Goal: Task Accomplishment & Management: Complete application form

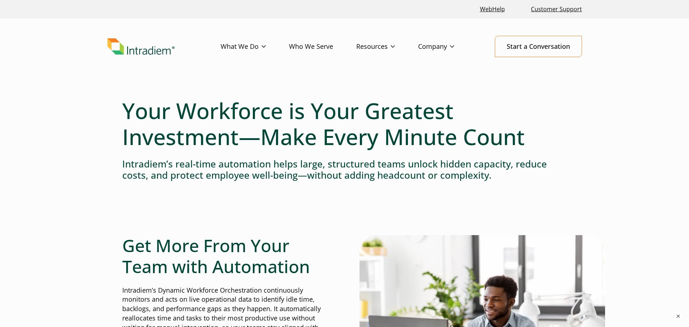
click at [0, 0] on link "Careers" at bounding box center [0, 0] width 0 height 0
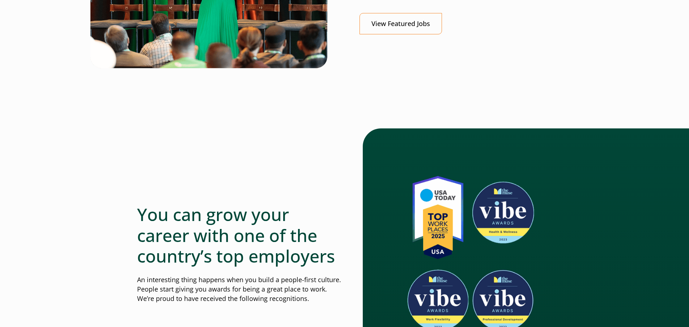
scroll to position [325, 0]
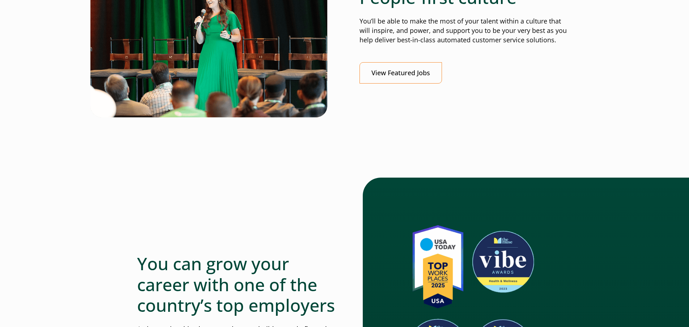
click at [415, 61] on div "People-first culture You’ll be able to make the most of your talent within a cu…" at bounding box center [463, 35] width 208 height 96
click at [403, 81] on link "View Featured Jobs" at bounding box center [400, 72] width 82 height 21
